Goal: Navigation & Orientation: Find specific page/section

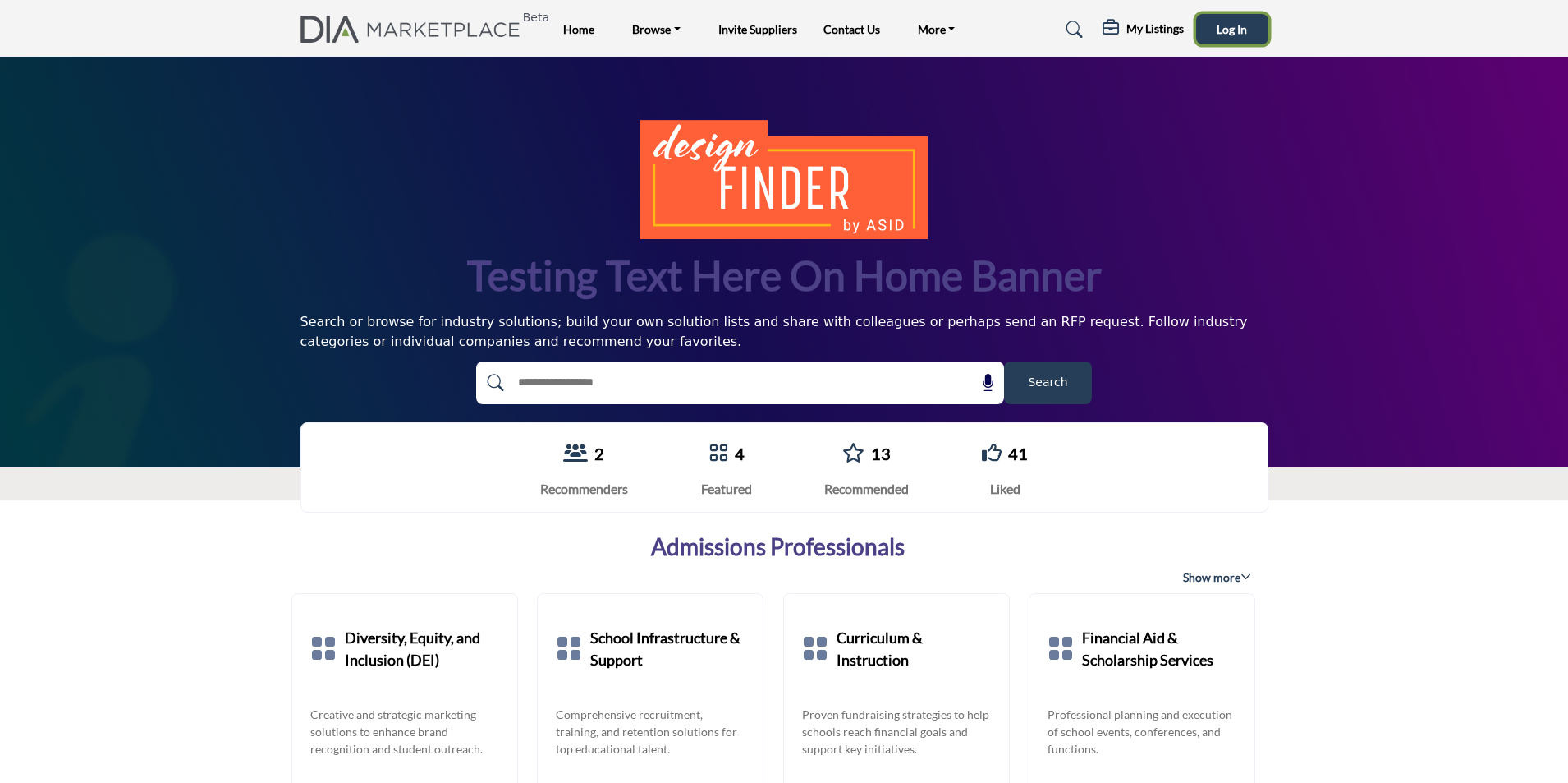
click at [1255, 24] on button "Log In" at bounding box center [1231, 29] width 72 height 30
click at [1046, 29] on h5 "My Listings" at bounding box center [1061, 31] width 55 height 29
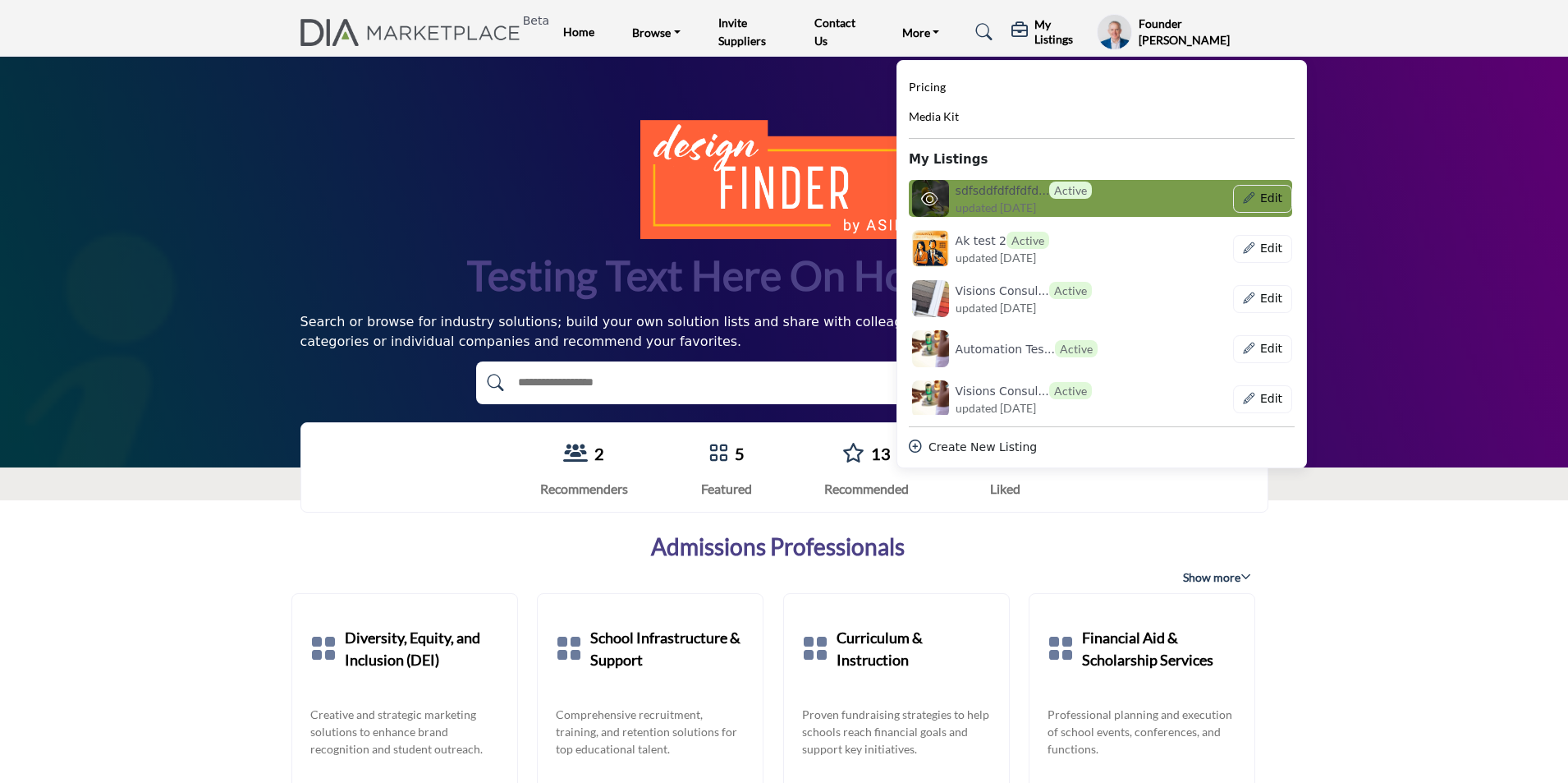
click at [975, 201] on span "updated 14 days ago" at bounding box center [996, 207] width 81 height 17
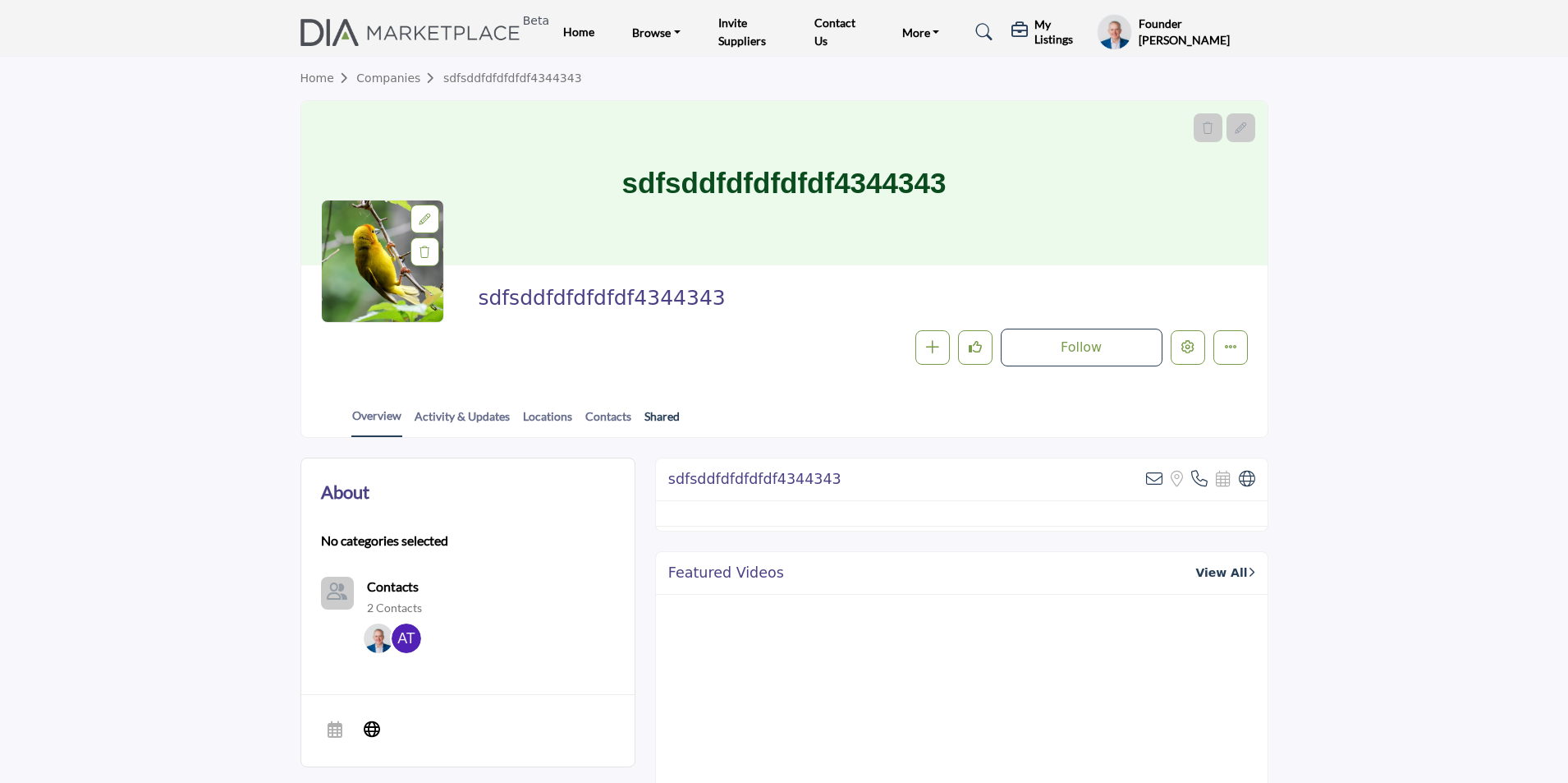
click at [662, 414] on link "Shared" at bounding box center [661, 422] width 37 height 29
